Goal: Task Accomplishment & Management: Manage account settings

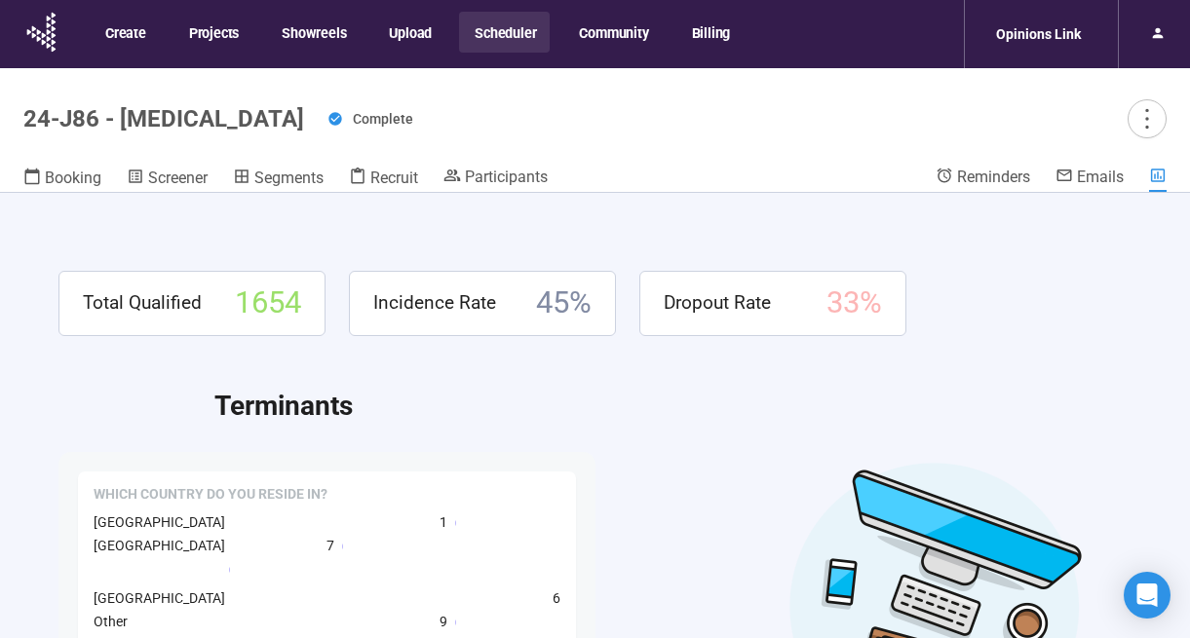
click at [503, 30] on button "Scheduler" at bounding box center [504, 32] width 91 height 41
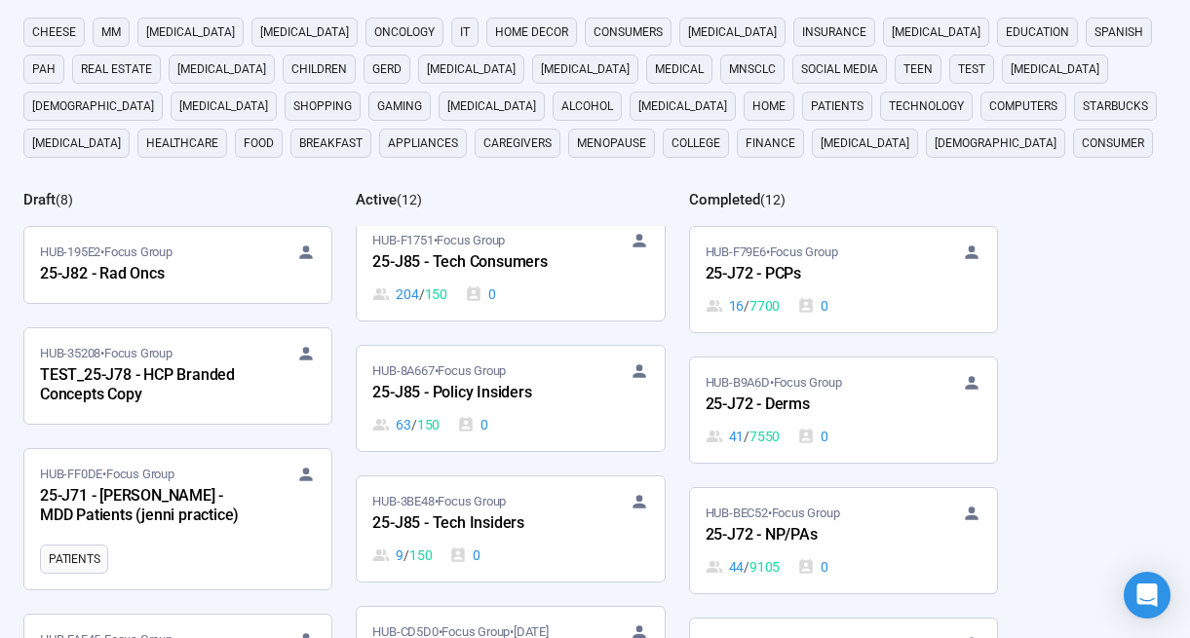
scroll to position [441, 0]
click at [467, 407] on div "25-J85 - Policy Insiders" at bounding box center [479, 395] width 214 height 25
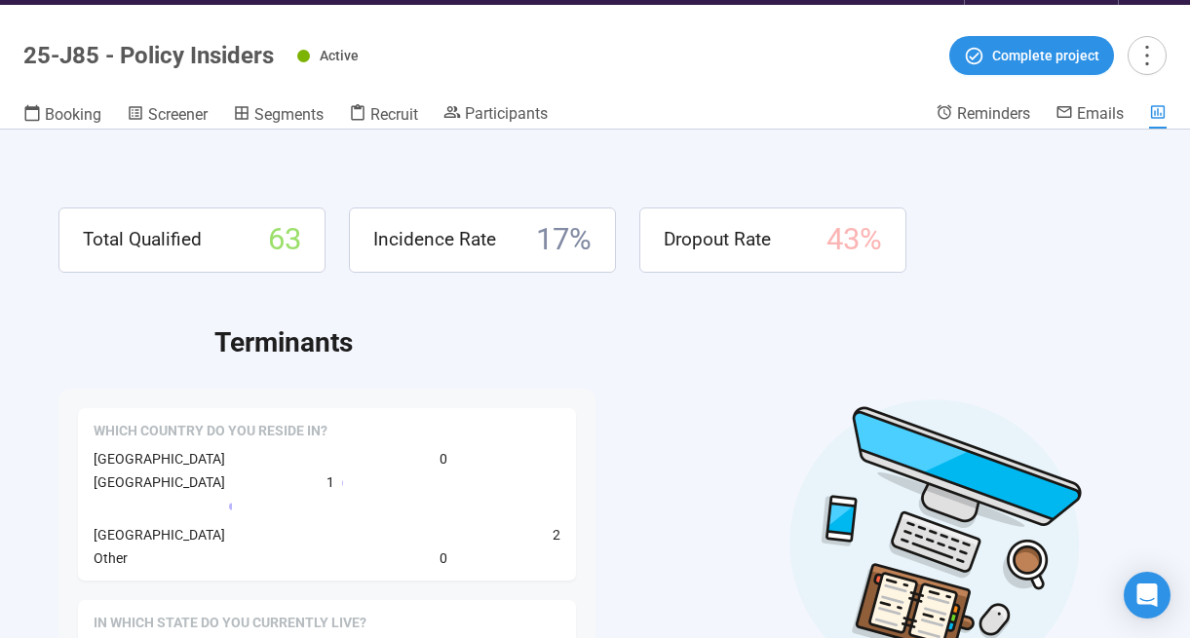
scroll to position [61, 0]
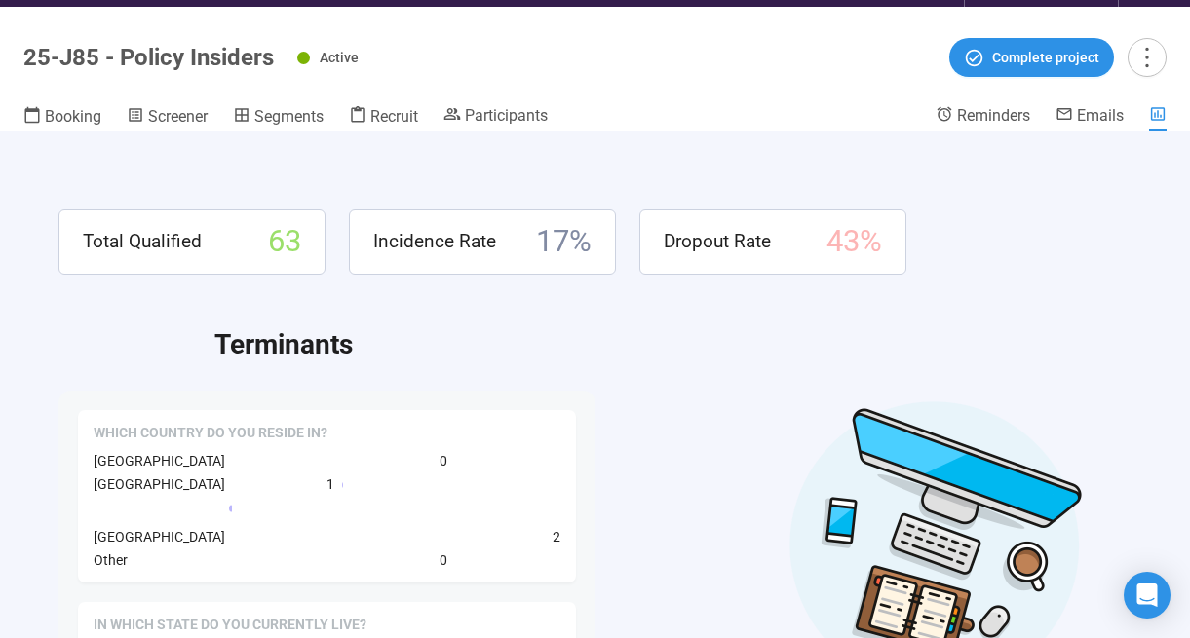
click at [678, 86] on header "25-J85 - Policy Insiders Active Complete project Booking Screener Segments Recr…" at bounding box center [595, 69] width 1190 height 125
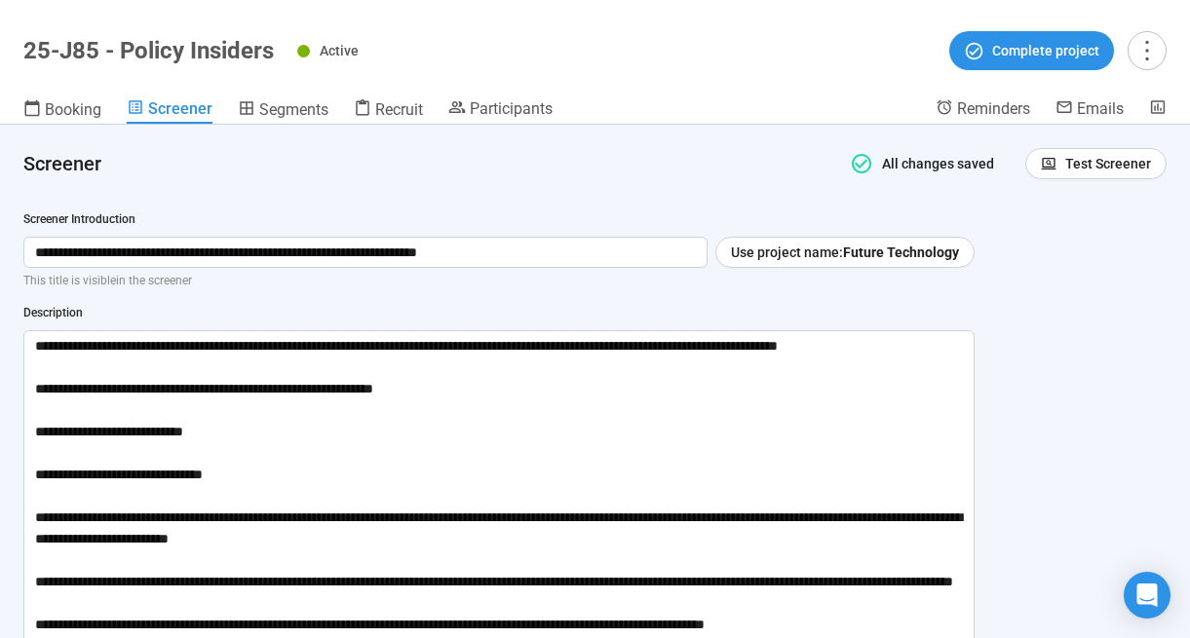
scroll to position [466, 0]
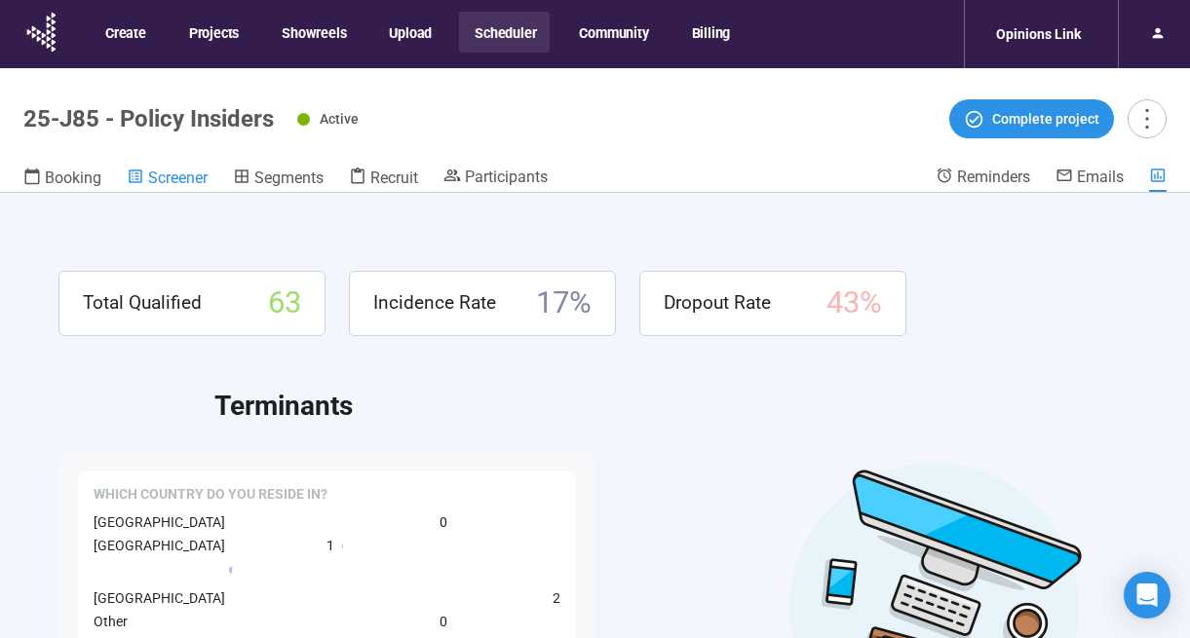
click at [170, 176] on span "Screener" at bounding box center [177, 178] width 59 height 19
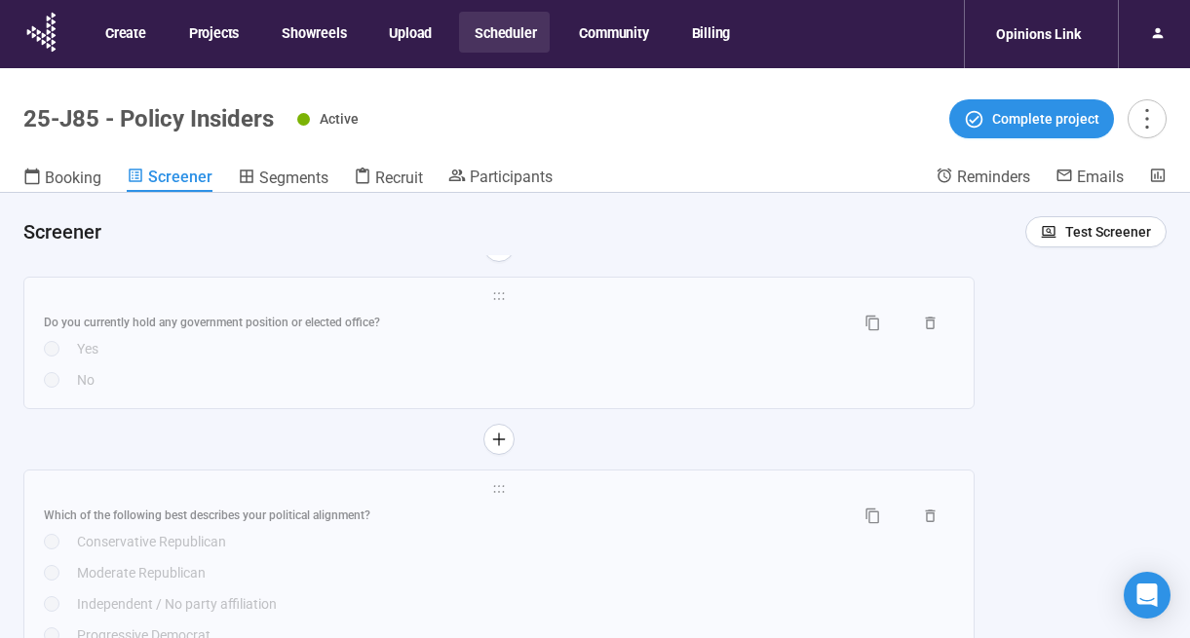
scroll to position [6804, 0]
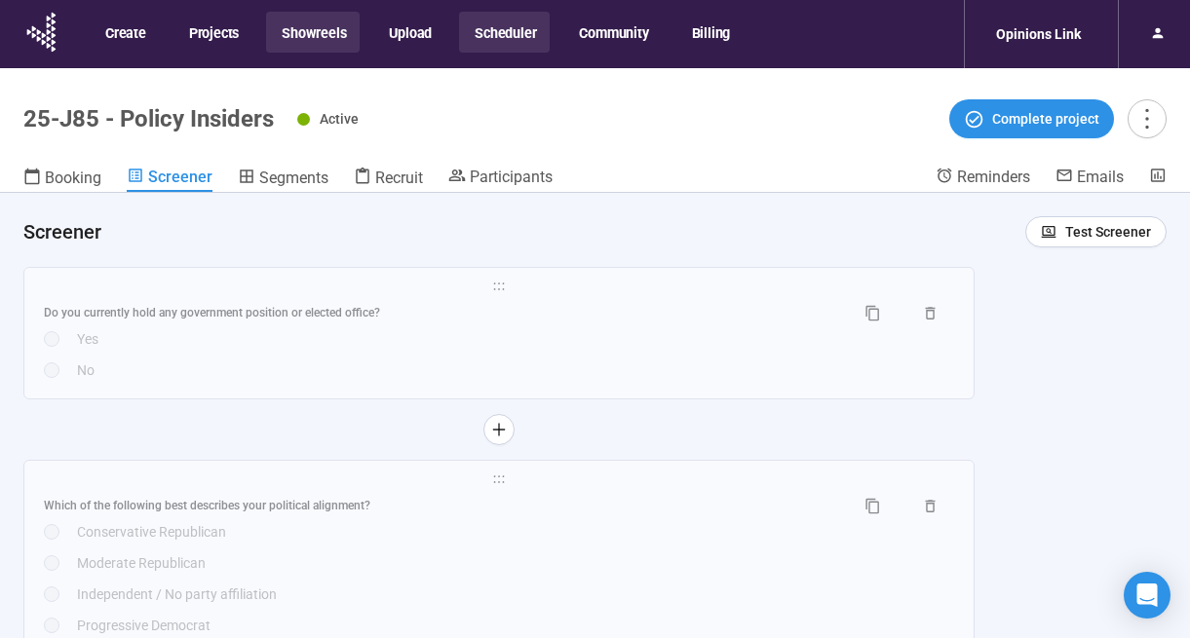
click at [308, 38] on button "Showreels" at bounding box center [313, 32] width 94 height 41
click at [490, 42] on button "Scheduler" at bounding box center [504, 32] width 91 height 41
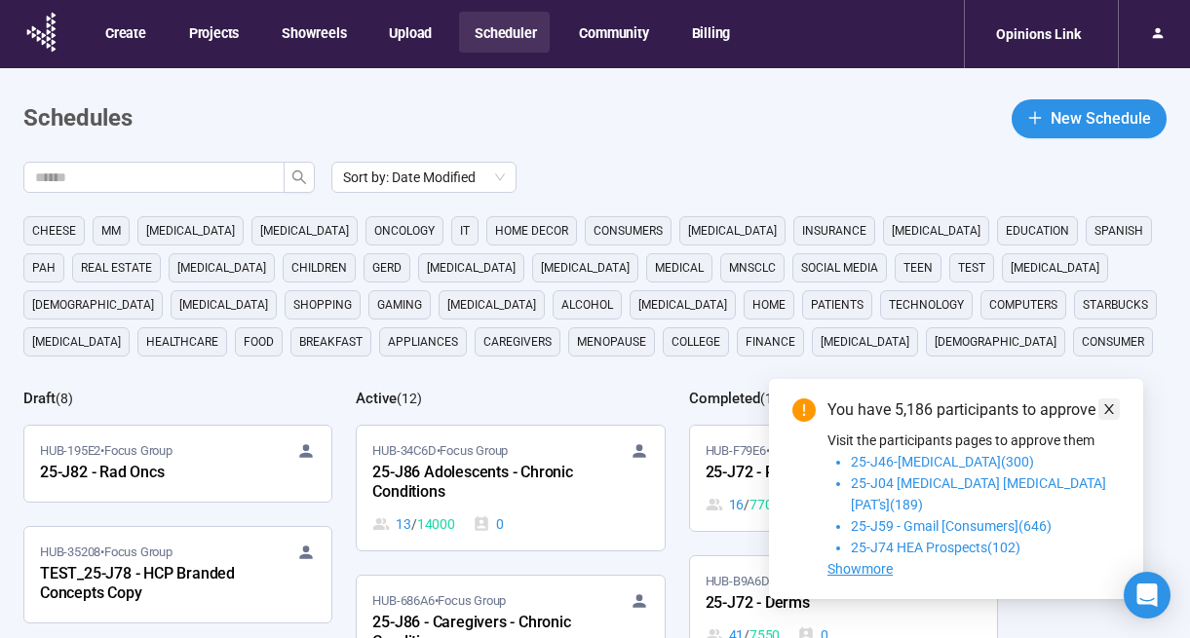
click at [1106, 414] on icon "close" at bounding box center [1109, 409] width 10 height 10
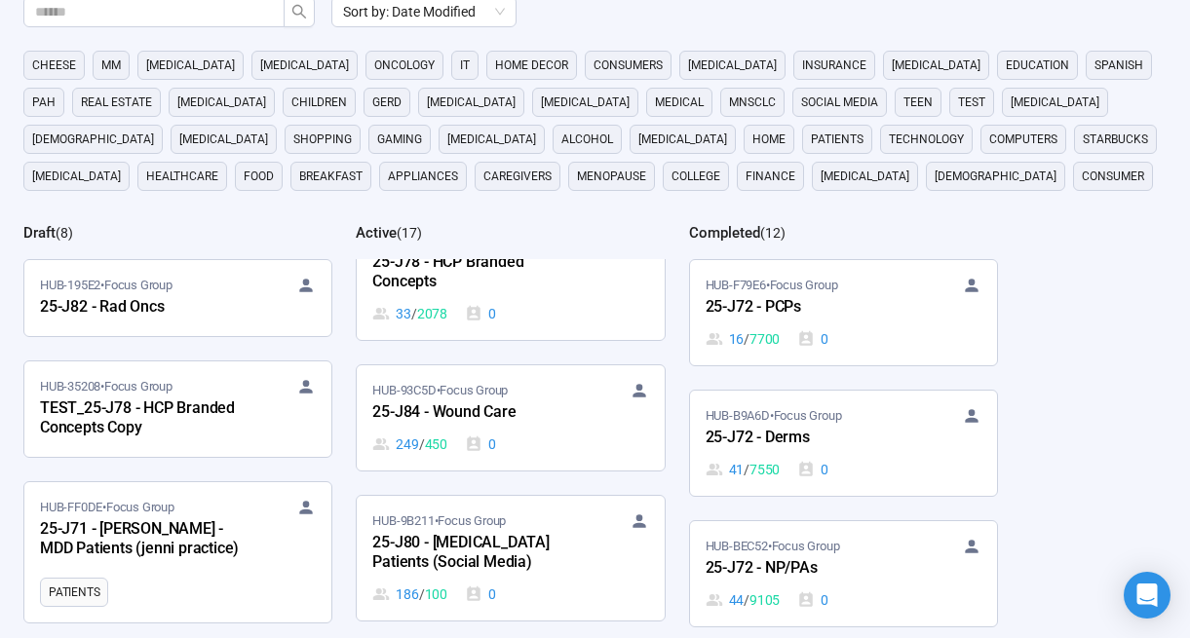
scroll to position [1245, 0]
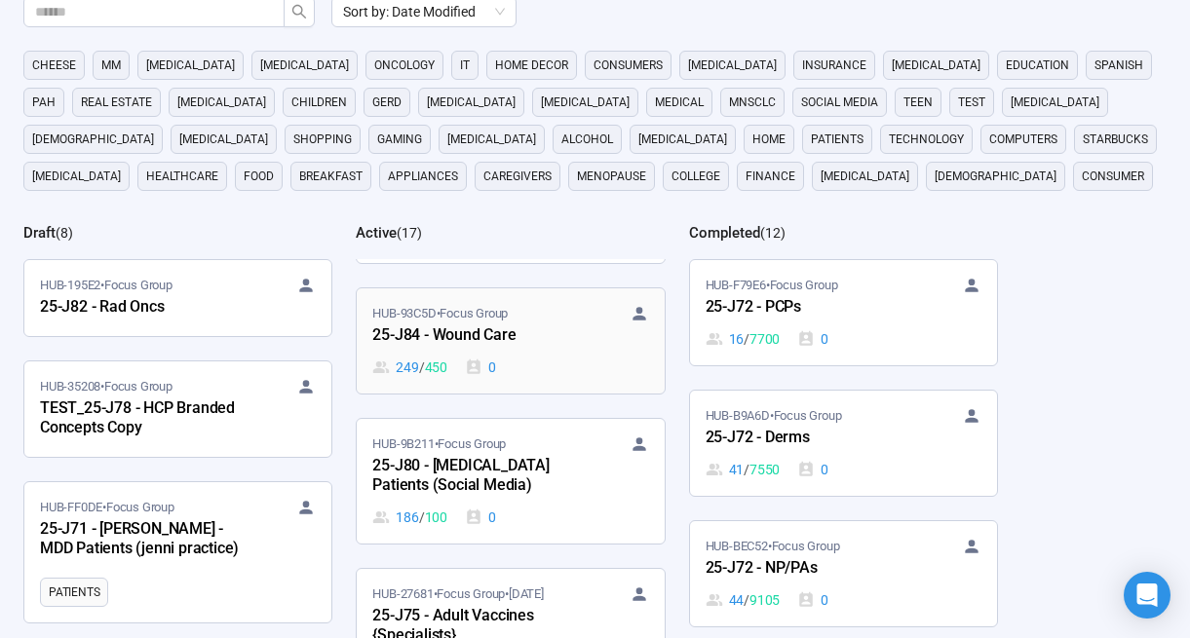
click at [514, 334] on div "25-J84 - Wound Care" at bounding box center [479, 336] width 214 height 25
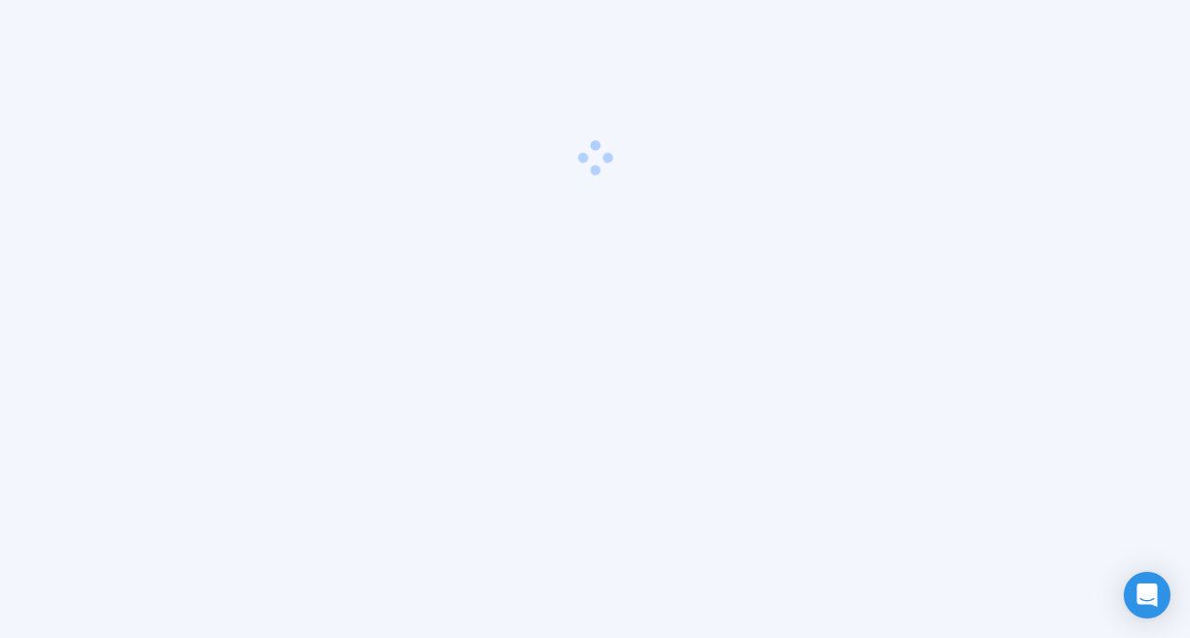
scroll to position [68, 0]
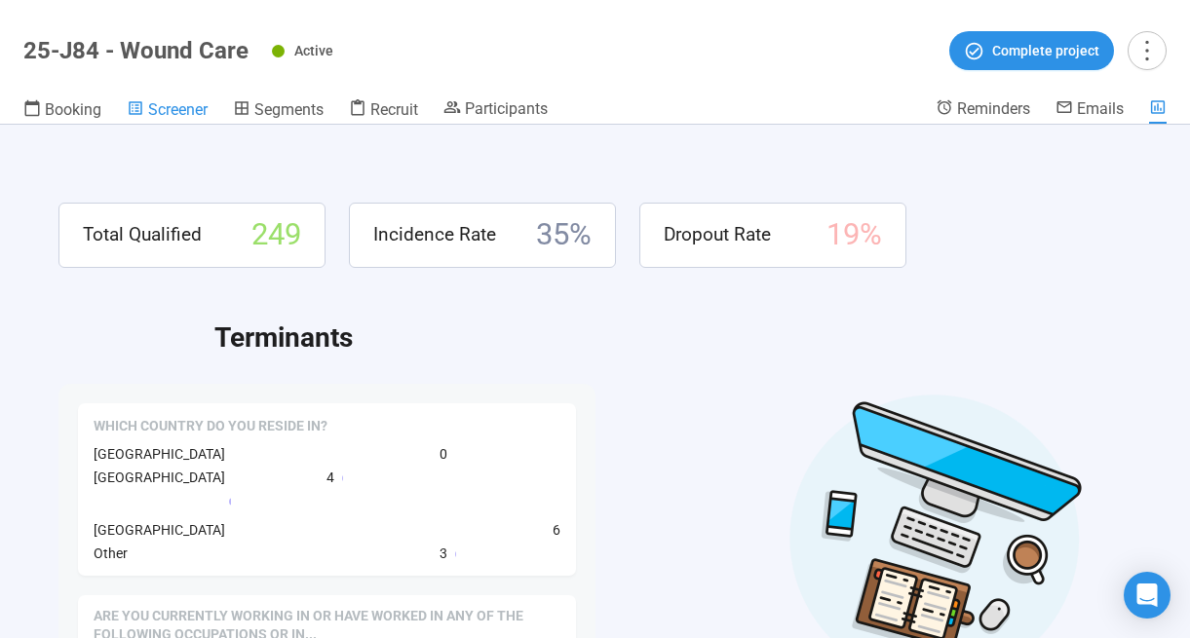
click at [179, 109] on span "Screener" at bounding box center [177, 109] width 59 height 19
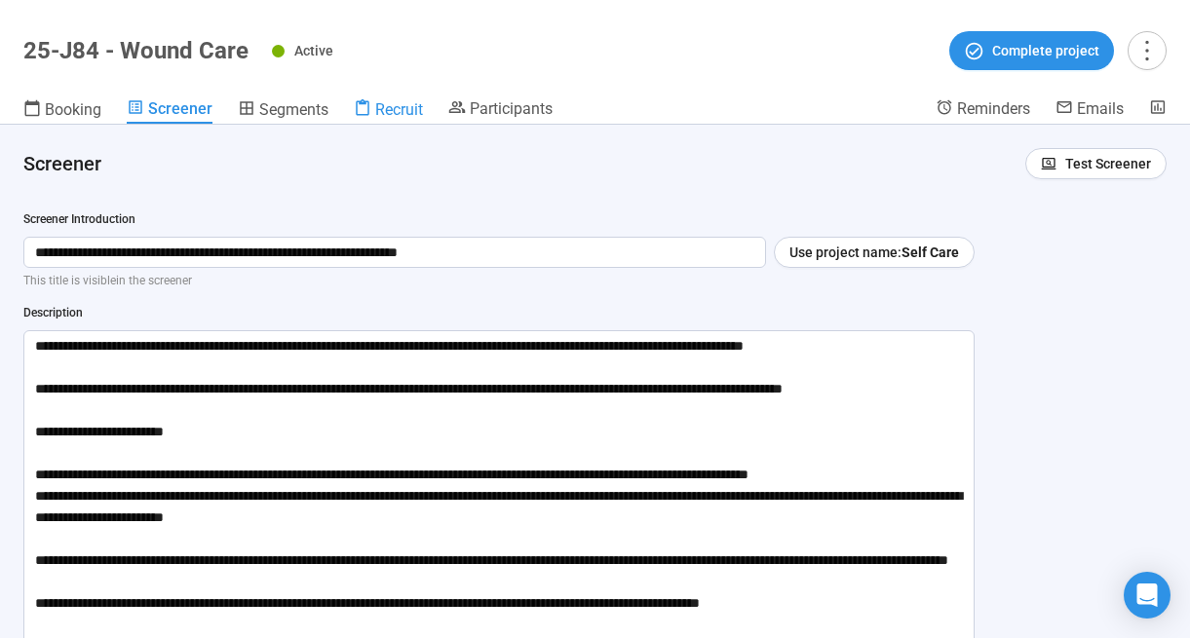
click at [380, 107] on span "Recruit" at bounding box center [399, 109] width 48 height 19
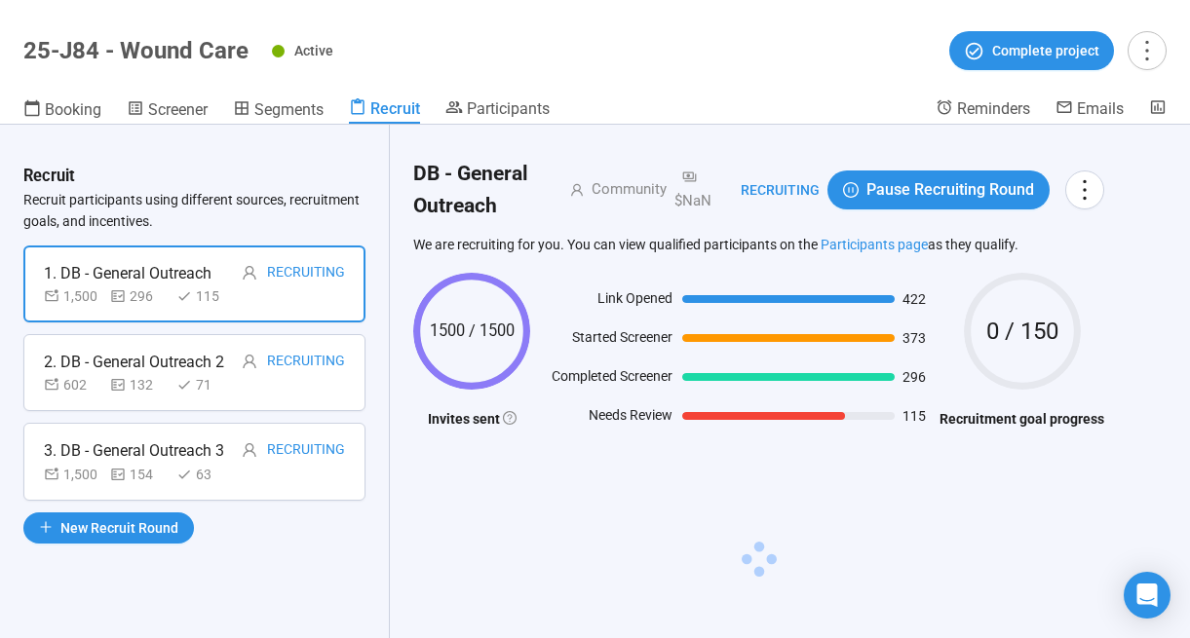
click at [200, 382] on div "71" at bounding box center [205, 384] width 58 height 21
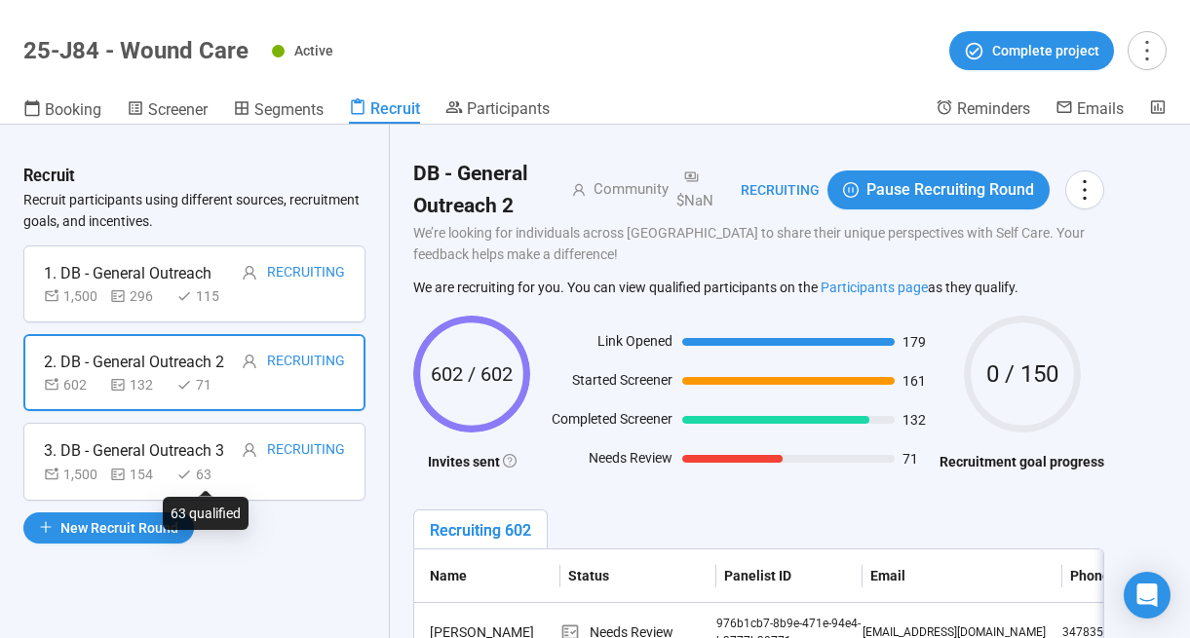
click at [210, 468] on div "63" at bounding box center [205, 474] width 58 height 21
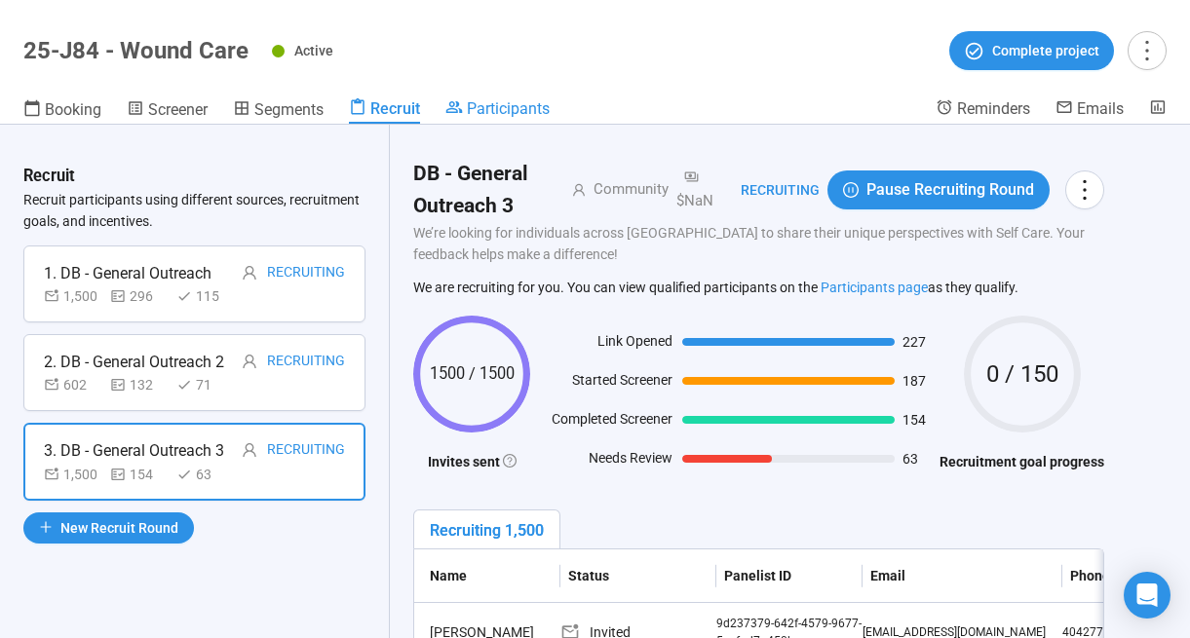
click at [511, 109] on span "Participants" at bounding box center [508, 108] width 83 height 19
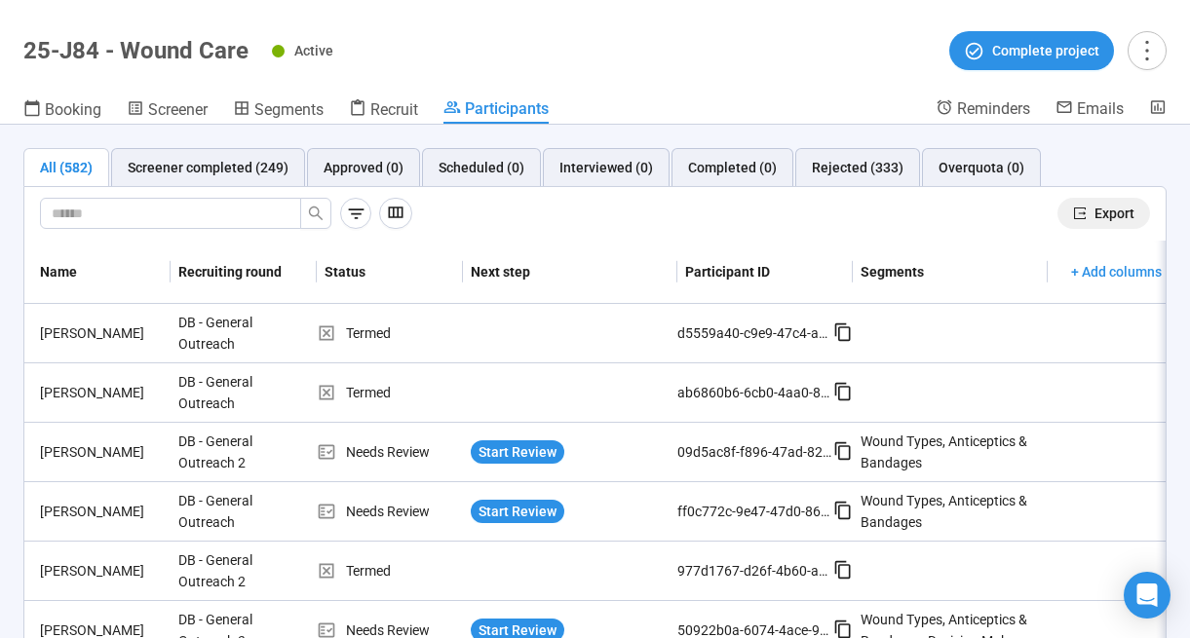
click at [1092, 210] on button "Export" at bounding box center [1103, 213] width 93 height 31
